Goal: Complete application form

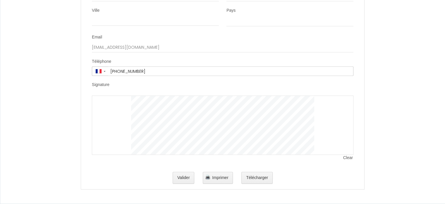
scroll to position [1280, 0]
click at [265, 180] on button "Télécharger" at bounding box center [257, 178] width 31 height 12
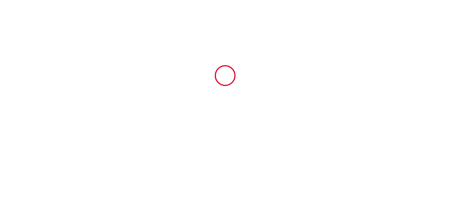
select select
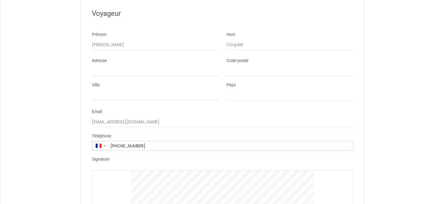
scroll to position [1280, 0]
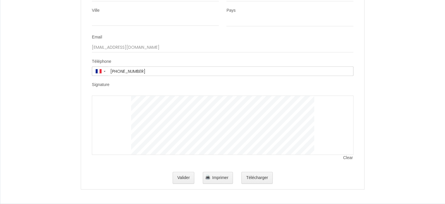
click at [126, 109] on div at bounding box center [223, 124] width 262 height 59
click at [124, 105] on div at bounding box center [223, 124] width 262 height 59
drag, startPoint x: 114, startPoint y: 98, endPoint x: 114, endPoint y: 101, distance: 3.2
click at [114, 98] on div at bounding box center [223, 124] width 262 height 59
click at [112, 116] on div at bounding box center [223, 124] width 262 height 59
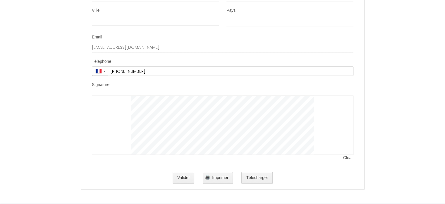
click at [115, 100] on div at bounding box center [223, 124] width 262 height 59
click at [112, 125] on div at bounding box center [223, 124] width 262 height 59
click at [127, 99] on div at bounding box center [223, 124] width 262 height 59
click at [123, 106] on div at bounding box center [223, 124] width 262 height 59
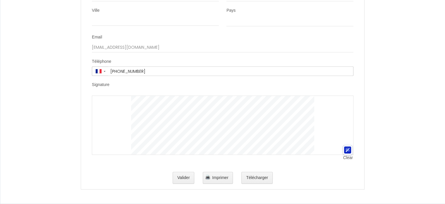
click at [123, 106] on div at bounding box center [223, 124] width 262 height 59
click at [343, 158] on span "Clear" at bounding box center [348, 158] width 10 height 6
click at [346, 158] on span "Clear" at bounding box center [348, 158] width 10 height 6
click at [187, 177] on button "Valider" at bounding box center [184, 178] width 22 height 12
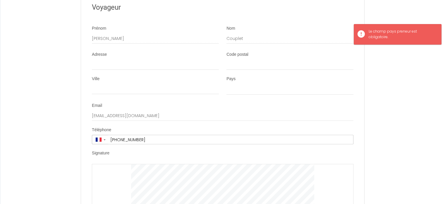
scroll to position [1192, 0]
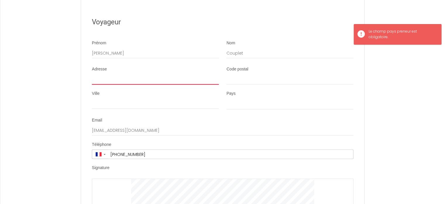
click at [120, 85] on input "Adresse" at bounding box center [155, 79] width 127 height 11
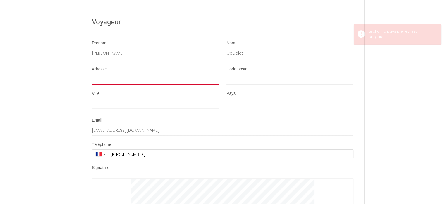
type input "2"
select select
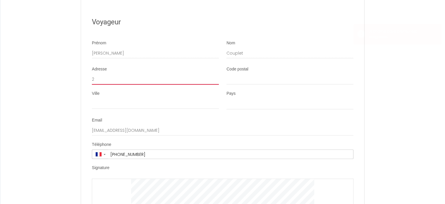
type input "20"
select select
type input "20"
select select
type input "20 r"
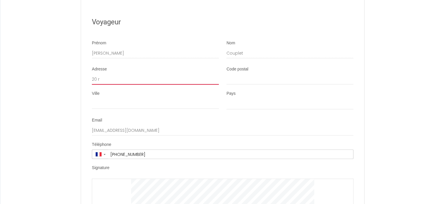
select select
type input "20 ru"
select select
type input "20 ru"
select select
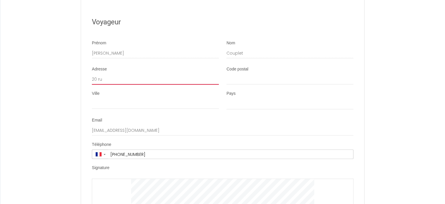
type input "20 ru"
select select
type input "20 rue"
select select
type input "20 rue"
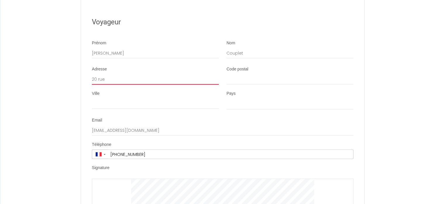
select select
type input "[STREET_ADDRESS]"
select select
type input "[STREET_ADDRESS]"
select select
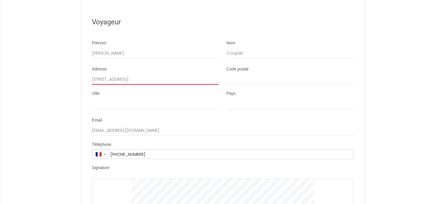
type input "[STREET_ADDRESS]"
select select
type input "[STREET_ADDRESS]"
select select
type input "[STREET_ADDRESS]"
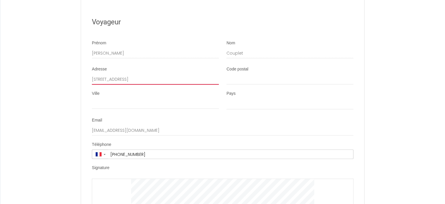
select select
type input "[STREET_ADDRESS]"
select select
type input "[STREET_ADDRESS]"
select select
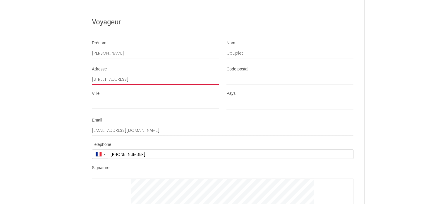
type input "[STREET_ADDRESS]"
select select
type input "[STREET_ADDRESS]"
select select
type input "[STREET_ADDRESS]"
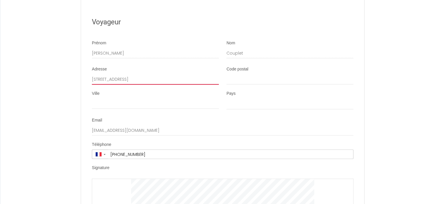
select select
type input "[STREET_ADDRESS]"
select select
type input "[STREET_ADDRESS]"
select select
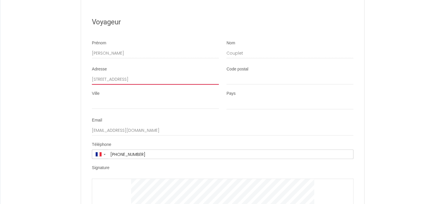
type input "[STREET_ADDRESS][PERSON_NAME]"
select select
type input "[STREET_ADDRESS]"
select select
type input "[STREET_ADDRESS]"
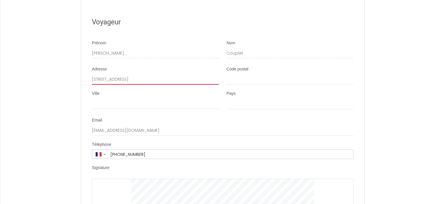
select select
type input "[STREET_ADDRESS]"
click at [235, 85] on input "Code postal" at bounding box center [290, 79] width 127 height 11
type input "5"
select select
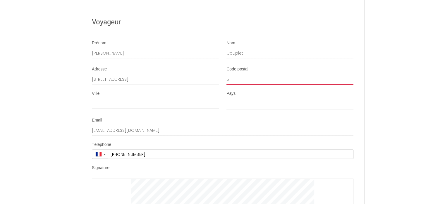
type input "59"
select select
type input "591"
select select
type input "5918"
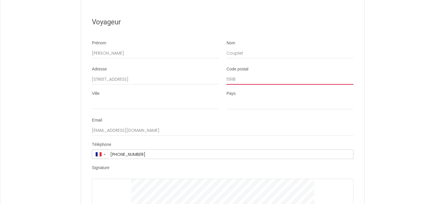
select select
type input "59182"
select select
type input "59182"
drag, startPoint x: 235, startPoint y: 89, endPoint x: 150, endPoint y: 112, distance: 87.6
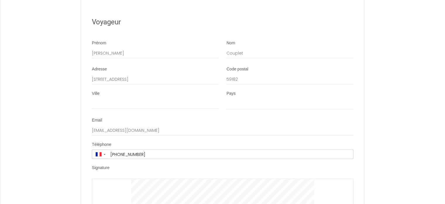
click at [151, 115] on div "Ville" at bounding box center [155, 102] width 135 height 25
click at [150, 109] on input "Ville" at bounding box center [155, 103] width 127 height 11
type input "l"
select select
type input "lo"
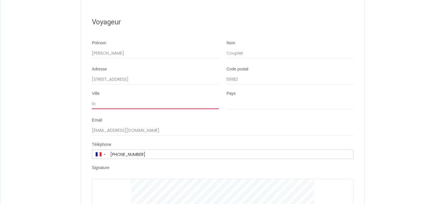
select select
type input "lof"
select select
type input "loff"
select select
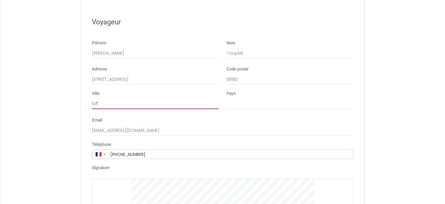
type input "loffr"
select select
type input "loffre"
select select
type input "loffre"
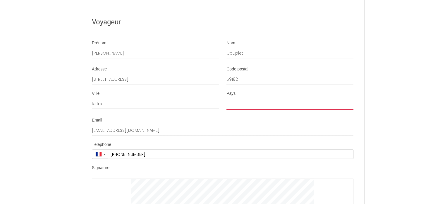
click at [271, 110] on select "[GEOGRAPHIC_DATA] [GEOGRAPHIC_DATA] [GEOGRAPHIC_DATA] [GEOGRAPHIC_DATA] [GEOGRA…" at bounding box center [290, 103] width 127 height 11
click at [227, 104] on select "[GEOGRAPHIC_DATA] [GEOGRAPHIC_DATA] [GEOGRAPHIC_DATA] [GEOGRAPHIC_DATA] [GEOGRA…" at bounding box center [290, 103] width 127 height 11
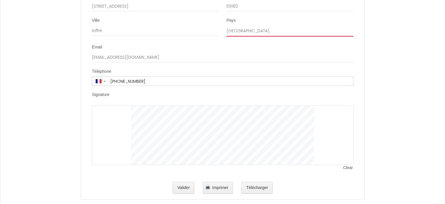
scroll to position [1280, 0]
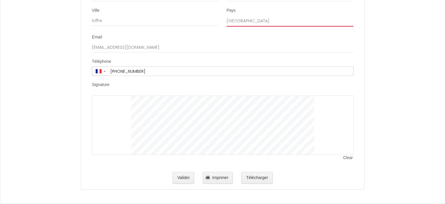
drag, startPoint x: 236, startPoint y: 24, endPoint x: 241, endPoint y: 23, distance: 5.1
click at [236, 24] on select "[GEOGRAPHIC_DATA] [GEOGRAPHIC_DATA] [GEOGRAPHIC_DATA] [GEOGRAPHIC_DATA] [GEOGRA…" at bounding box center [290, 21] width 127 height 11
click at [227, 16] on select "[GEOGRAPHIC_DATA] [GEOGRAPHIC_DATA] [GEOGRAPHIC_DATA] [GEOGRAPHIC_DATA] [GEOGRA…" at bounding box center [290, 21] width 127 height 11
select select "FR"
click at [186, 178] on button "Valider" at bounding box center [184, 178] width 22 height 12
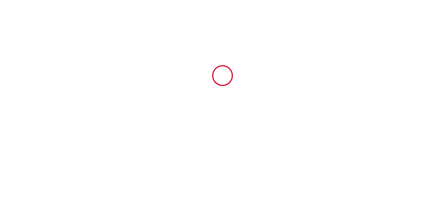
scroll to position [0, 0]
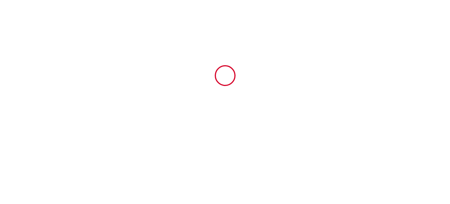
type input "27"
type input "227"
